Goal: Task Accomplishment & Management: Manage account settings

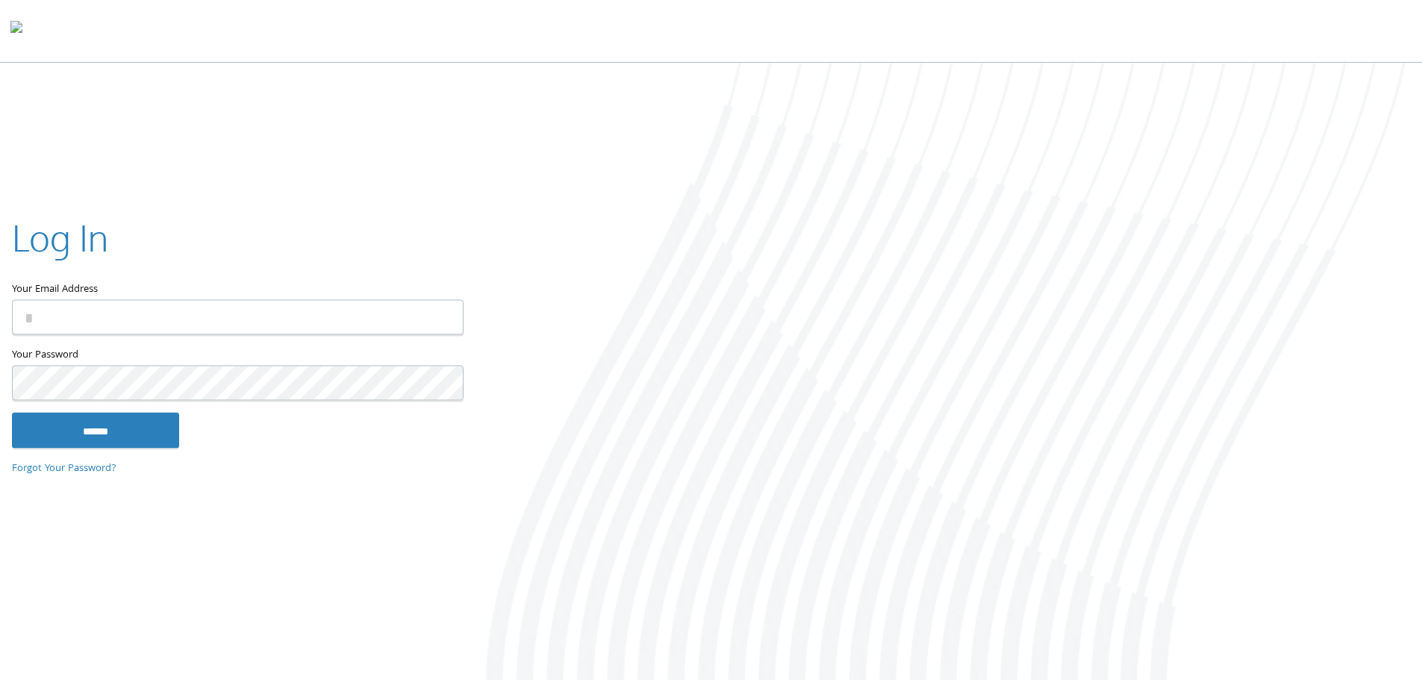
click at [295, 310] on input "Your Email Address" at bounding box center [238, 316] width 452 height 35
click at [342, 309] on input "Your Email Address" at bounding box center [238, 316] width 452 height 35
type input "**********"
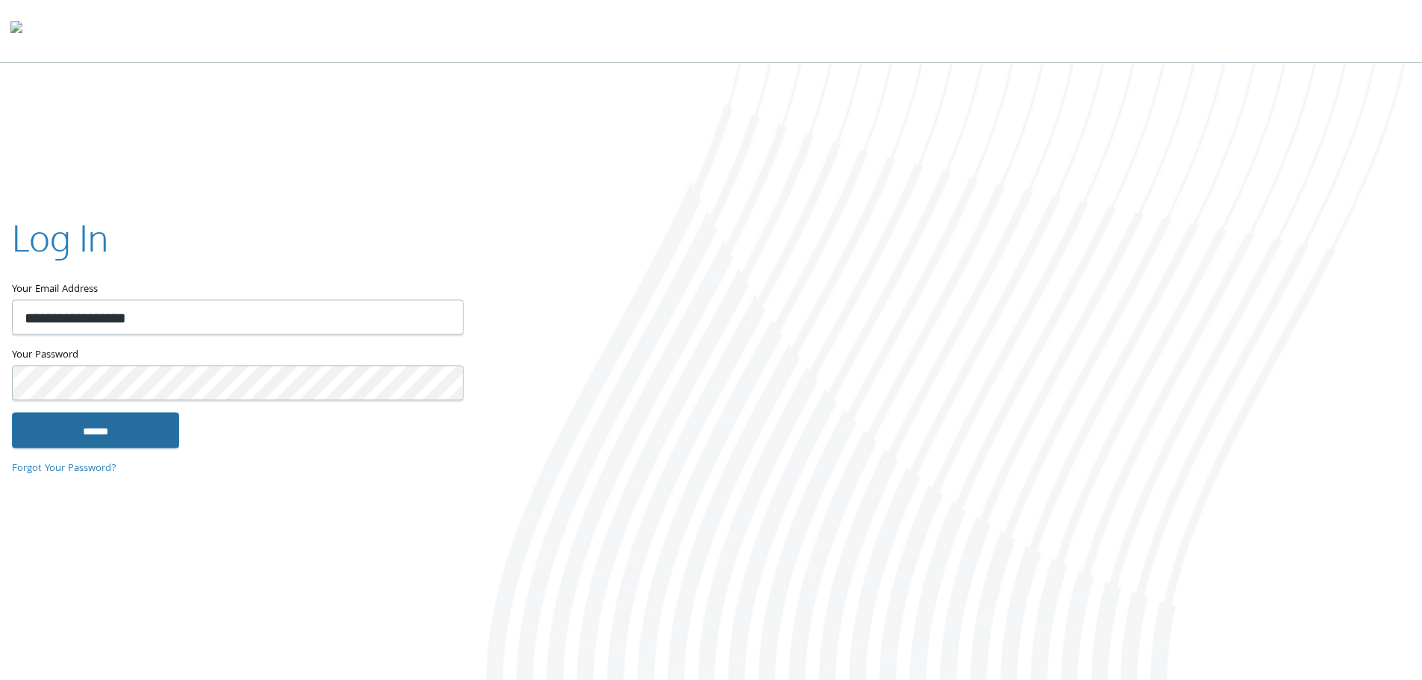
click at [158, 437] on input "******" at bounding box center [95, 430] width 167 height 36
